Goal: Information Seeking & Learning: Learn about a topic

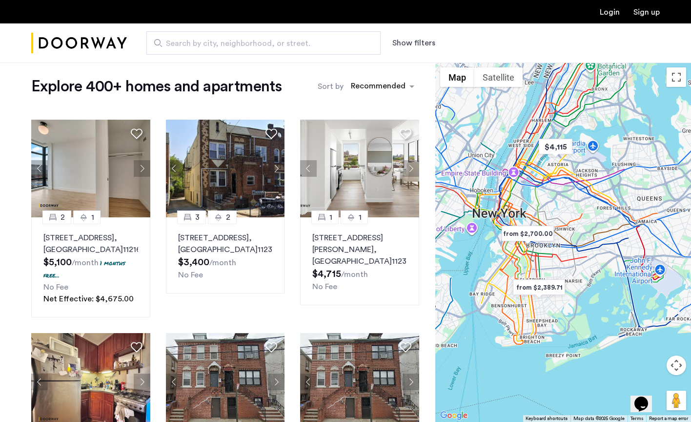
drag, startPoint x: 565, startPoint y: 241, endPoint x: 534, endPoint y: 241, distance: 30.8
click at [534, 241] on img "from $2,700.00" at bounding box center [528, 234] width 60 height 22
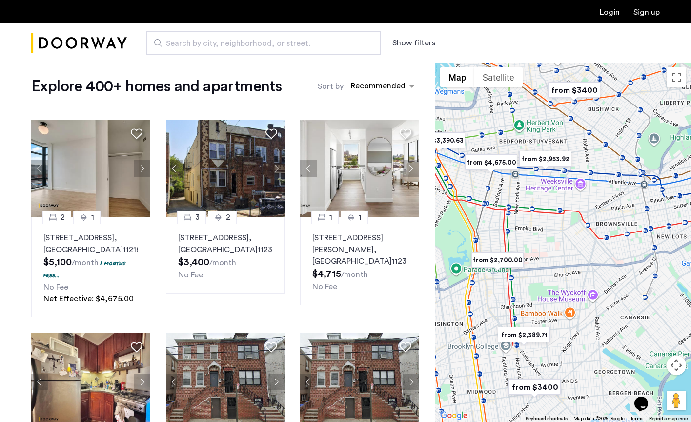
drag, startPoint x: 548, startPoint y: 289, endPoint x: 548, endPoint y: 247, distance: 42.0
click at [548, 247] on div "To navigate, press the arrow keys." at bounding box center [564, 242] width 256 height 359
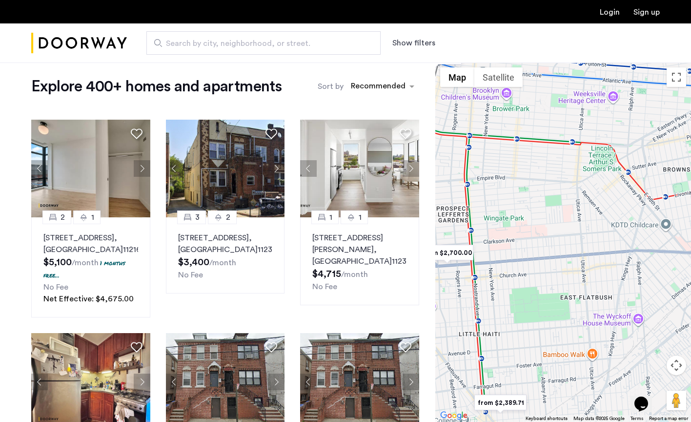
drag, startPoint x: 548, startPoint y: 247, endPoint x: 557, endPoint y: 195, distance: 52.0
click at [557, 195] on div "To navigate, press the arrow keys." at bounding box center [564, 242] width 256 height 359
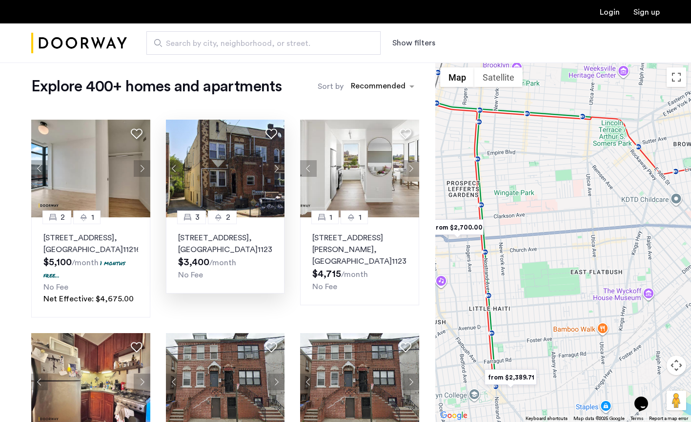
click at [276, 169] on button "Next apartment" at bounding box center [276, 168] width 17 height 17
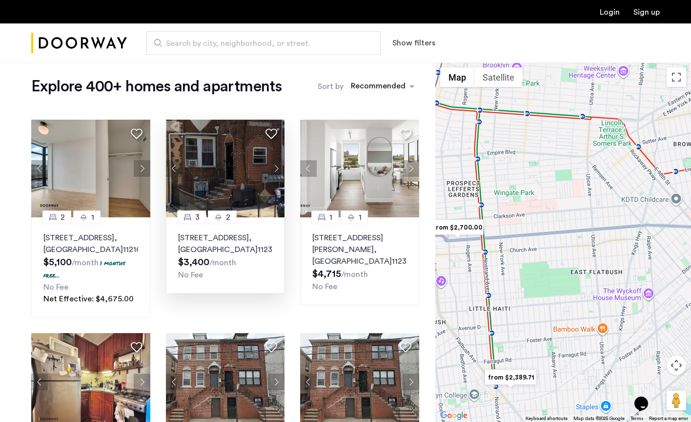
click at [276, 169] on button "Next apartment" at bounding box center [276, 168] width 17 height 17
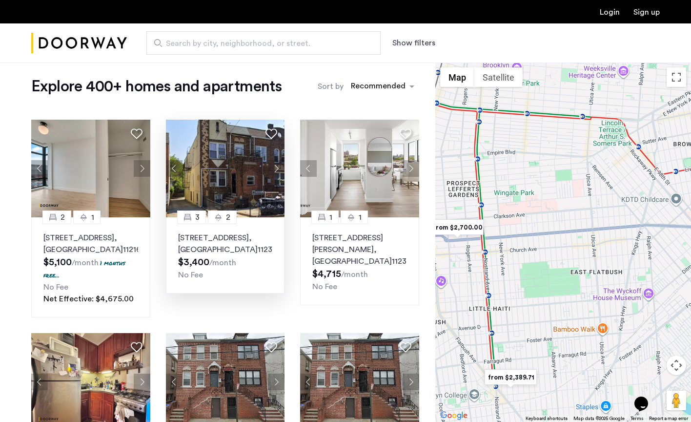
click at [276, 169] on button "Next apartment" at bounding box center [276, 168] width 17 height 17
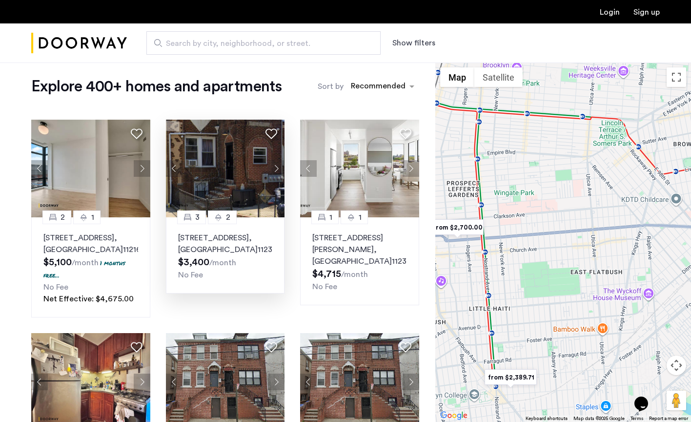
click at [276, 169] on button "Next apartment" at bounding box center [276, 168] width 17 height 17
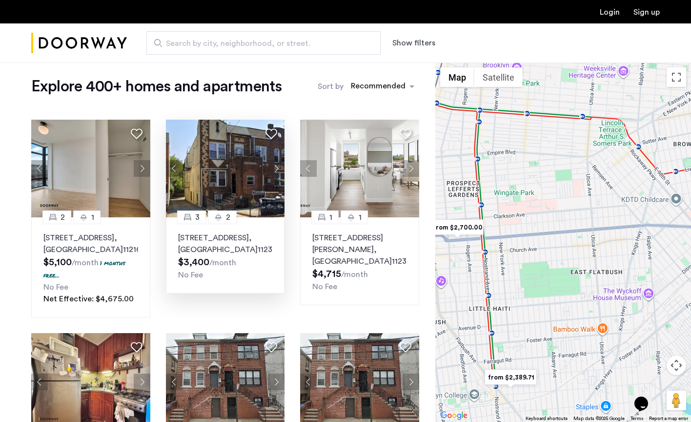
click at [276, 169] on button "Next apartment" at bounding box center [276, 168] width 17 height 17
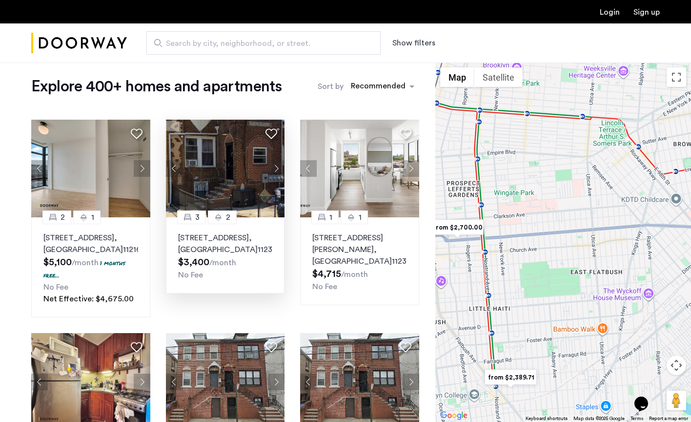
click at [276, 169] on button "Next apartment" at bounding box center [276, 168] width 17 height 17
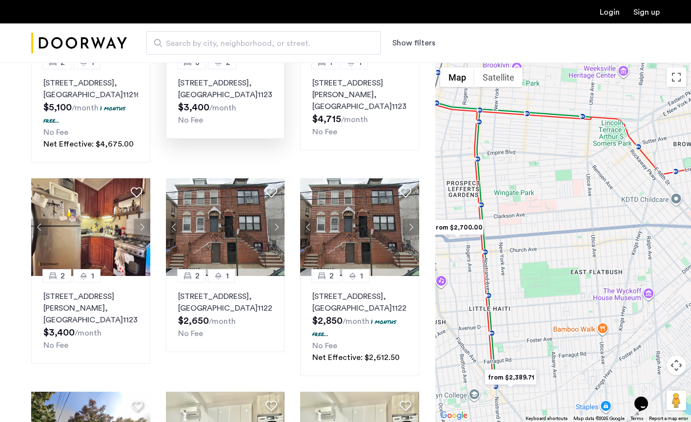
scroll to position [173, 0]
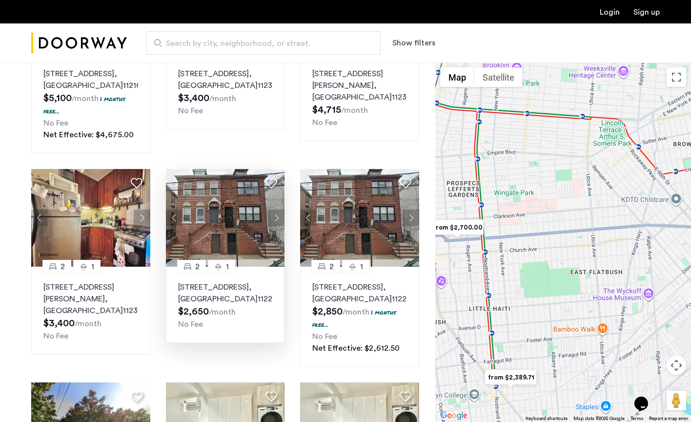
click at [274, 226] on button "Next apartment" at bounding box center [276, 217] width 17 height 17
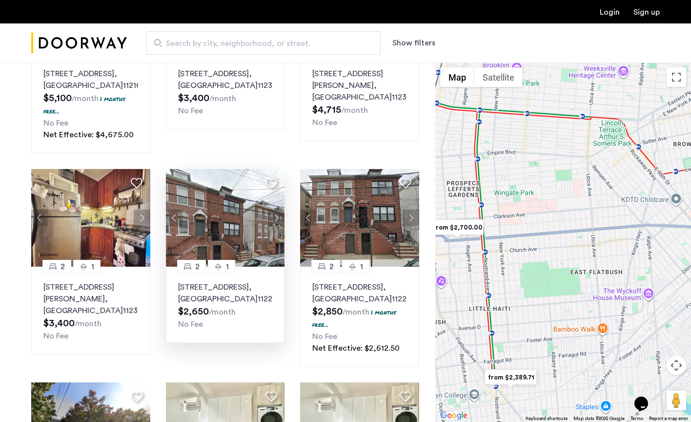
click at [274, 226] on button "Next apartment" at bounding box center [276, 217] width 17 height 17
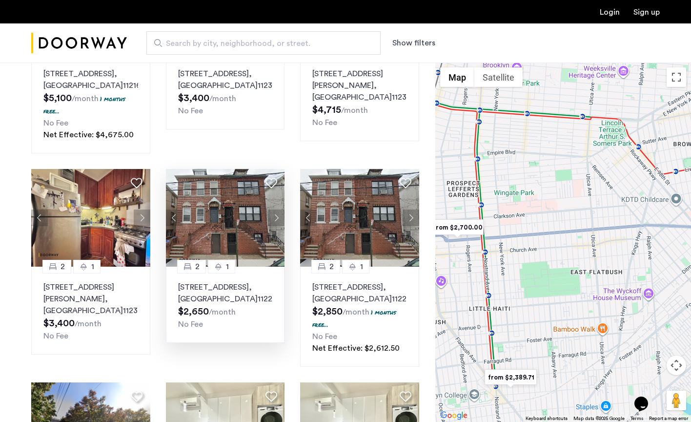
click at [274, 226] on button "Next apartment" at bounding box center [276, 217] width 17 height 17
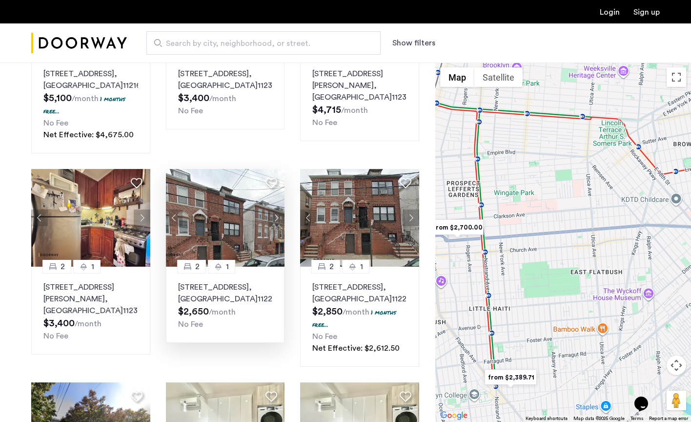
click at [274, 226] on button "Next apartment" at bounding box center [276, 217] width 17 height 17
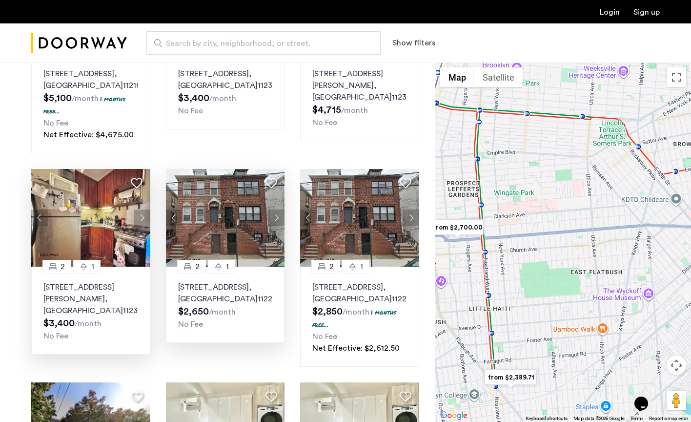
click at [139, 226] on button "Next apartment" at bounding box center [142, 217] width 17 height 17
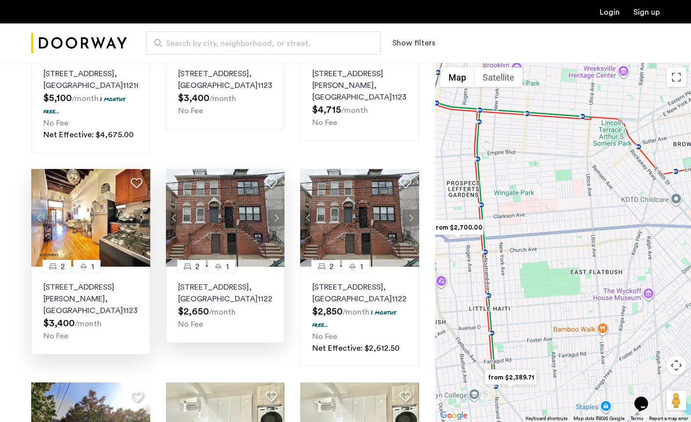
click at [139, 226] on button "Next apartment" at bounding box center [142, 217] width 17 height 17
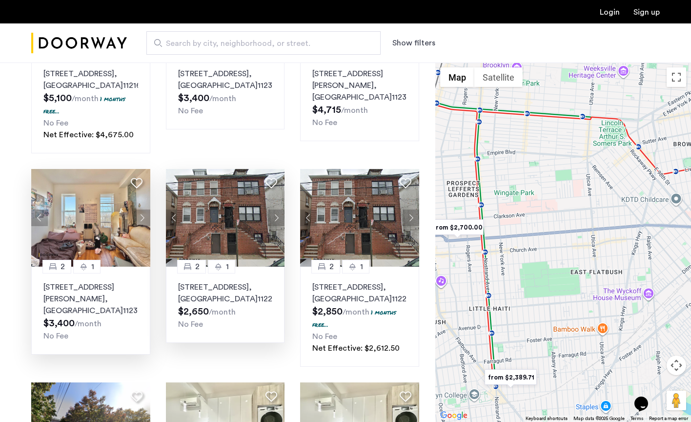
click at [139, 226] on button "Next apartment" at bounding box center [142, 217] width 17 height 17
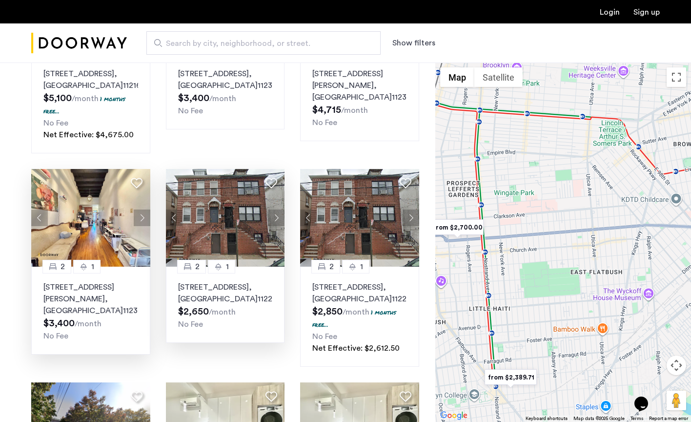
click at [139, 226] on button "Next apartment" at bounding box center [142, 217] width 17 height 17
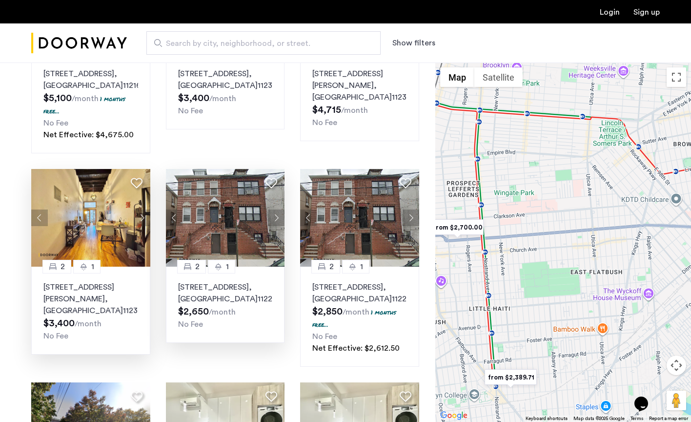
click at [139, 226] on button "Next apartment" at bounding box center [142, 217] width 17 height 17
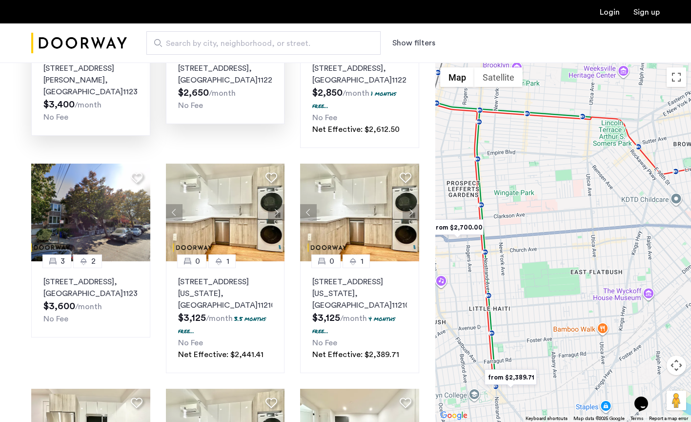
scroll to position [396, 0]
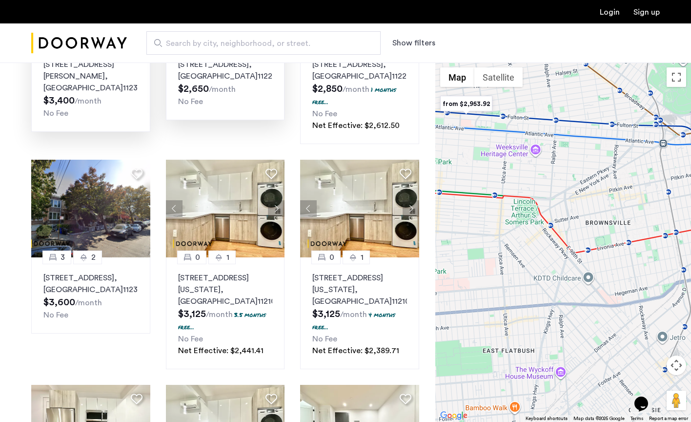
drag, startPoint x: 572, startPoint y: 251, endPoint x: 480, endPoint y: 335, distance: 125.8
click at [480, 335] on div "To navigate, press the arrow keys." at bounding box center [564, 242] width 256 height 359
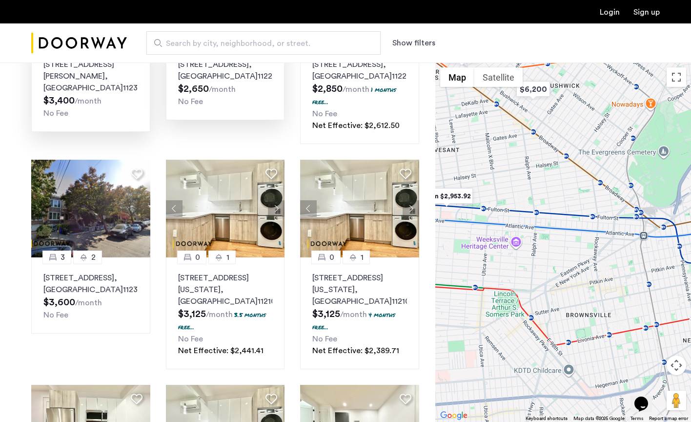
drag, startPoint x: 616, startPoint y: 217, endPoint x: 604, endPoint y: 306, distance: 89.8
click at [604, 306] on div "To navigate, press the arrow keys." at bounding box center [564, 242] width 256 height 359
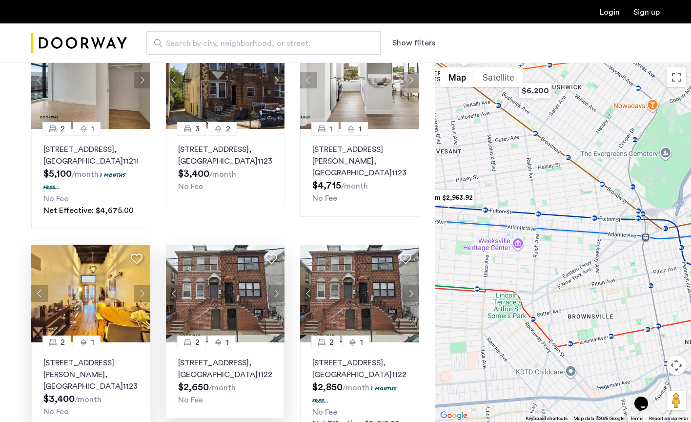
scroll to position [41, 0]
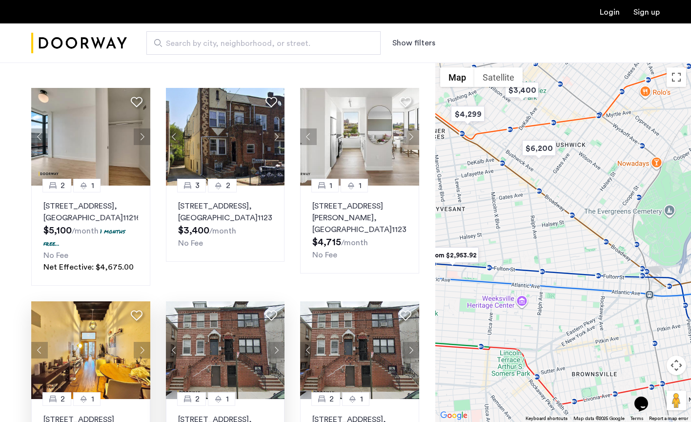
drag, startPoint x: 540, startPoint y: 151, endPoint x: 544, endPoint y: 200, distance: 49.0
click at [544, 209] on div "To navigate, press the arrow keys." at bounding box center [564, 242] width 256 height 359
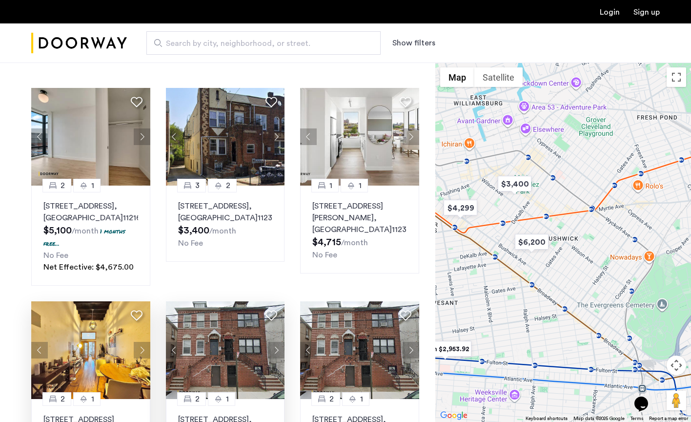
drag, startPoint x: 554, startPoint y: 207, endPoint x: 547, endPoint y: 319, distance: 112.5
click at [547, 319] on div "To navigate, press the arrow keys." at bounding box center [564, 242] width 256 height 359
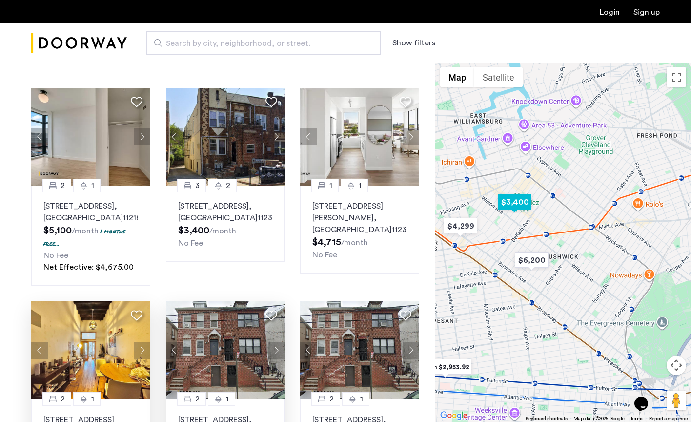
click at [522, 208] on img "$3,400" at bounding box center [515, 202] width 42 height 22
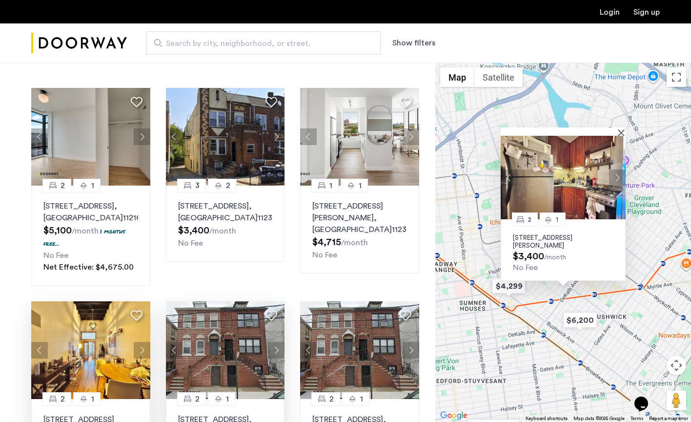
click at [619, 134] on div at bounding box center [560, 131] width 118 height 8
click at [512, 288] on img "$4,299" at bounding box center [509, 286] width 42 height 22
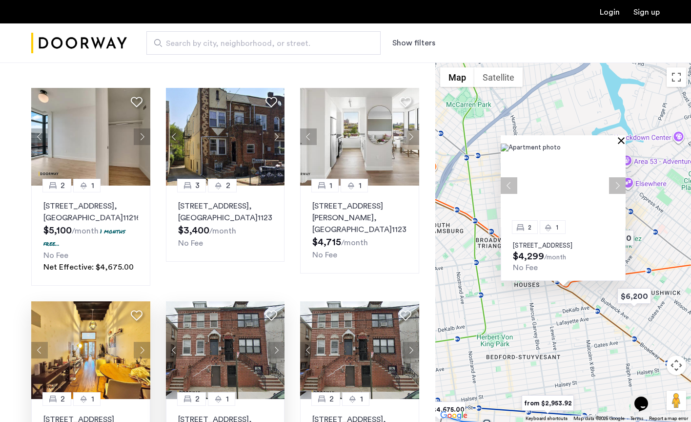
click at [624, 137] on button "Close" at bounding box center [623, 140] width 7 height 7
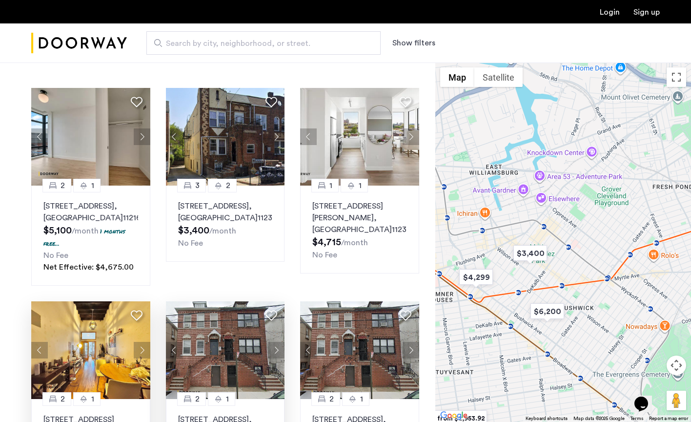
drag, startPoint x: 577, startPoint y: 282, endPoint x: 461, endPoint y: 300, distance: 116.6
click at [461, 300] on div at bounding box center [564, 242] width 256 height 359
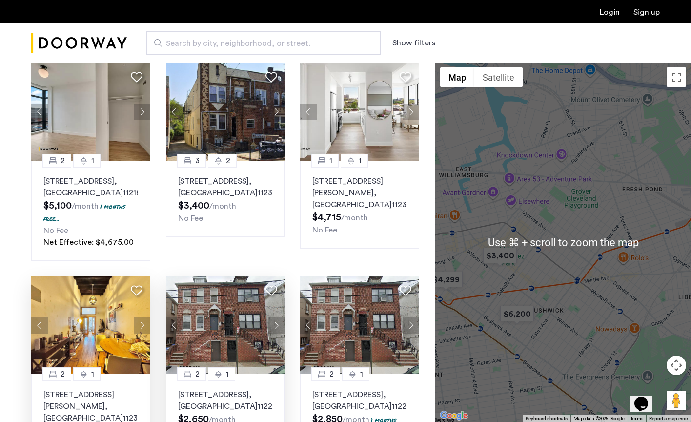
scroll to position [66, 0]
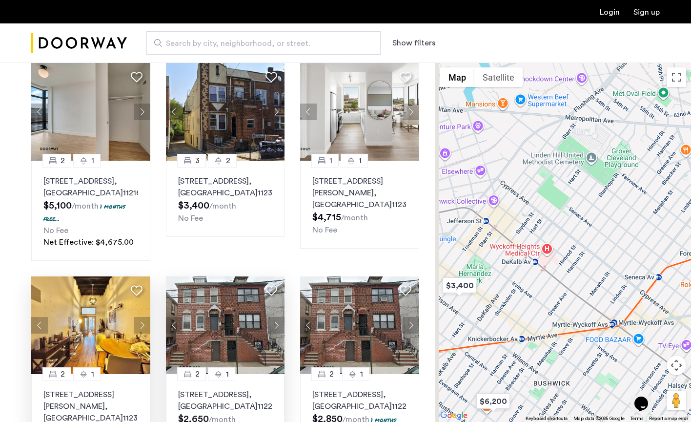
drag, startPoint x: 533, startPoint y: 281, endPoint x: 567, endPoint y: 270, distance: 35.5
click at [567, 270] on div at bounding box center [564, 242] width 256 height 359
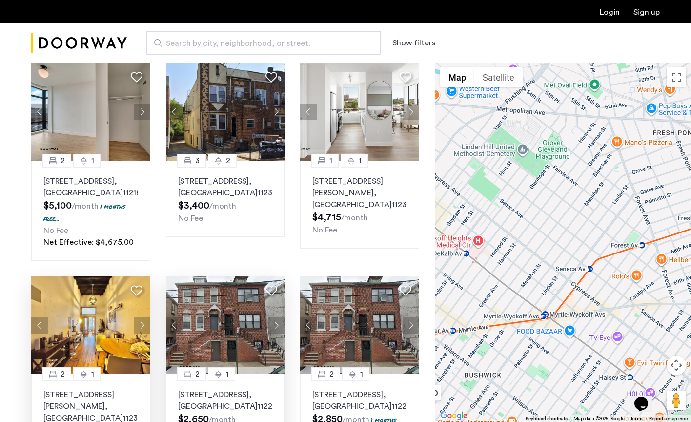
drag, startPoint x: 607, startPoint y: 260, endPoint x: 514, endPoint y: 265, distance: 92.9
click at [514, 265] on div at bounding box center [564, 242] width 256 height 359
